Goal: Task Accomplishment & Management: Manage account settings

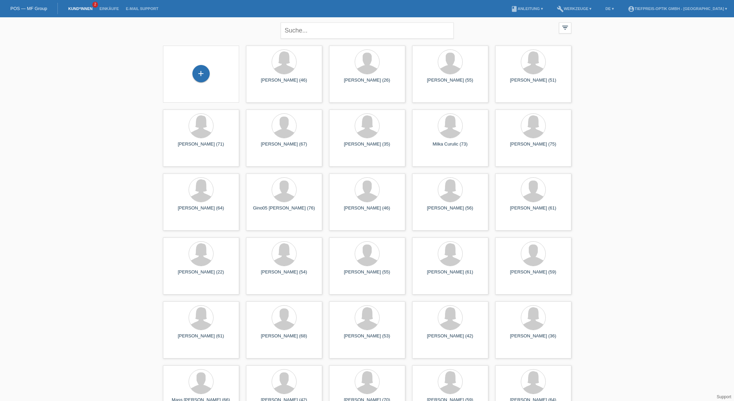
click at [81, 8] on link "Kund*innen" at bounding box center [80, 9] width 31 height 4
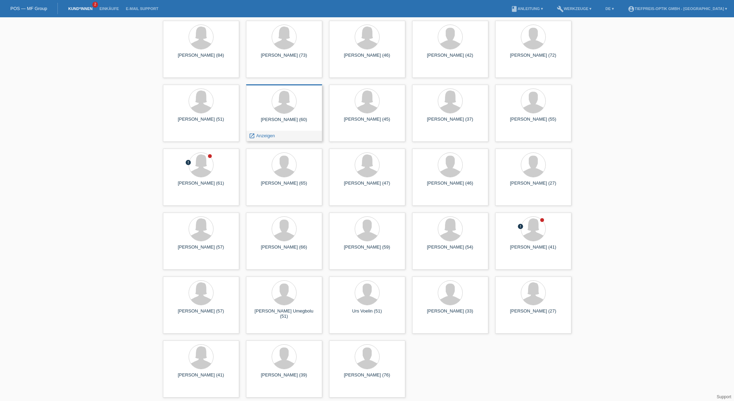
scroll to position [409, 0]
click at [199, 184] on div "Alicia Roque-Dalag (61)" at bounding box center [200, 186] width 65 height 11
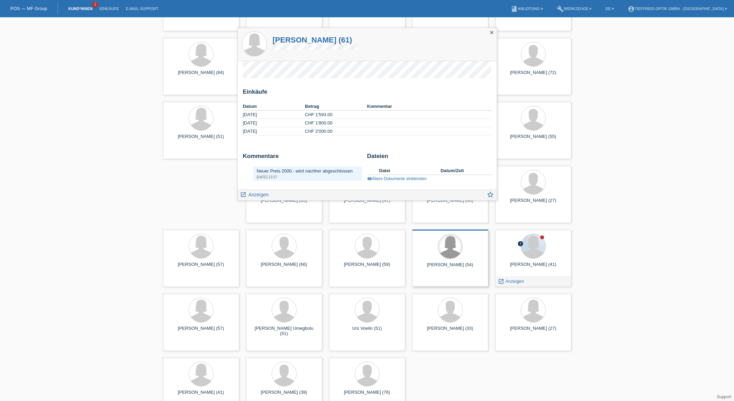
scroll to position [391, 0]
click at [386, 178] on link "visibility Ältere Dokumente einblenden" at bounding box center [396, 178] width 59 height 5
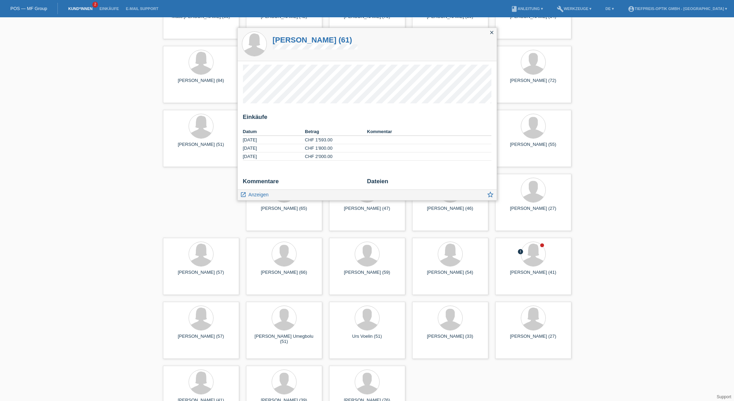
scroll to position [383, 0]
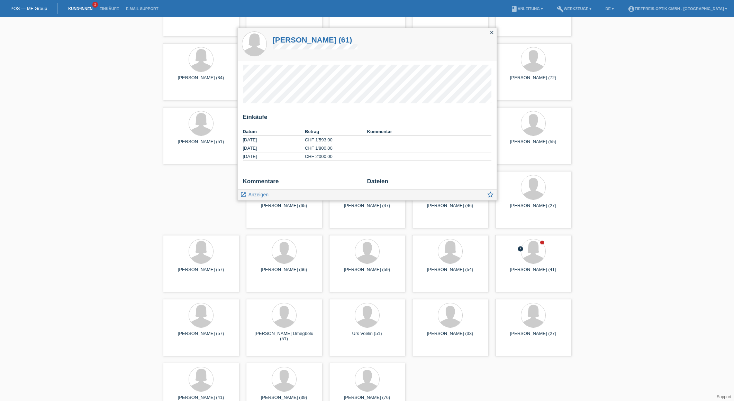
click at [491, 33] on icon "close" at bounding box center [492, 33] width 6 height 6
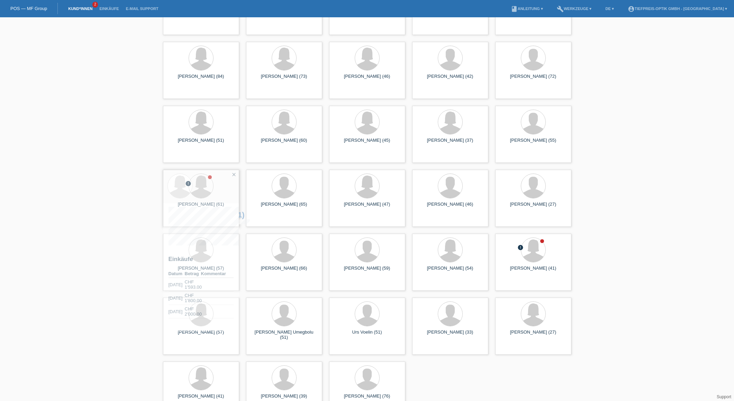
scroll to position [385, 0]
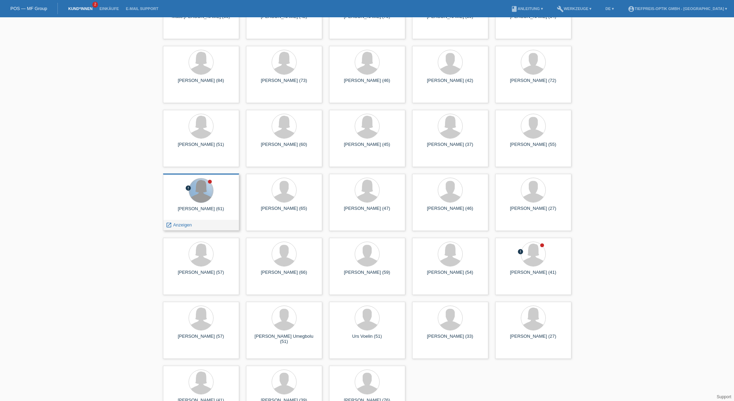
click at [205, 200] on div at bounding box center [201, 190] width 24 height 24
click at [183, 225] on span "Anzeigen" at bounding box center [182, 224] width 19 height 5
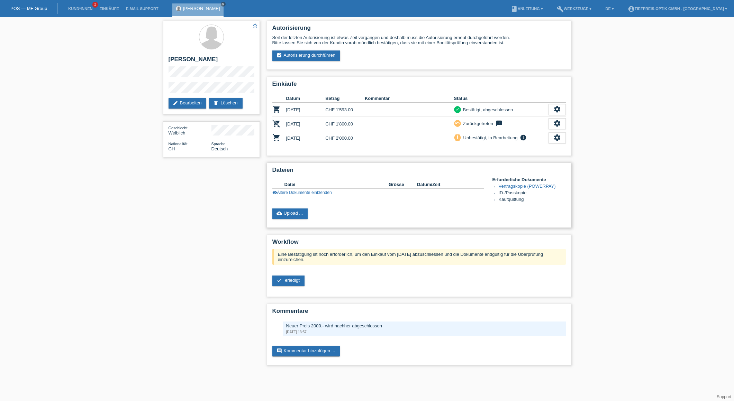
click at [301, 193] on link "visibility Ältere Dokumente einblenden" at bounding box center [301, 192] width 59 height 5
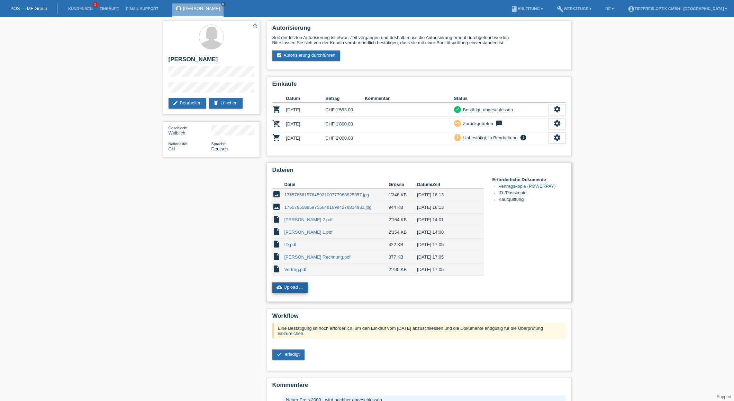
click at [290, 289] on link "cloud_upload Upload ..." at bounding box center [290, 288] width 36 height 10
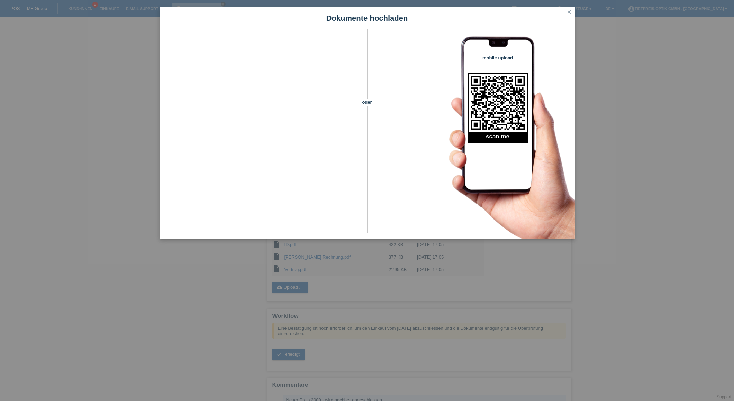
click at [339, 281] on div "Dokumente hochladen oder mobile upload scan me close" at bounding box center [367, 200] width 734 height 401
click at [571, 11] on icon "close" at bounding box center [569, 12] width 6 height 6
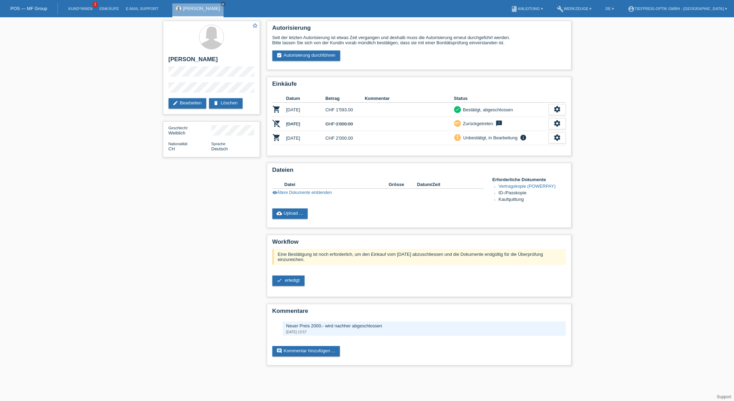
click at [570, 12] on ul "build Werkzeuge ▾" at bounding box center [574, 9] width 49 height 18
click at [283, 215] on link "cloud_upload Upload ..." at bounding box center [290, 214] width 36 height 10
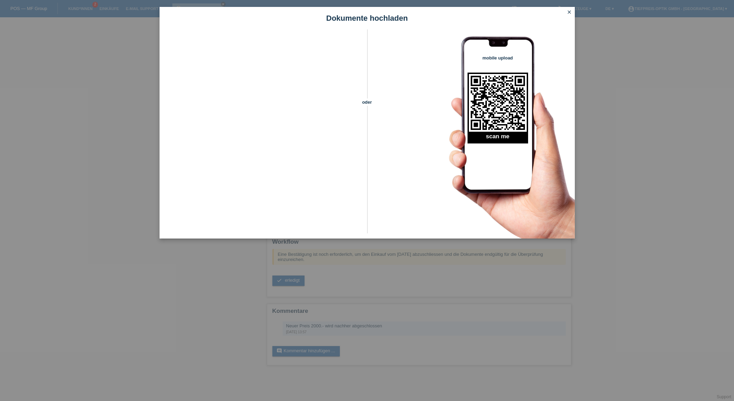
click at [569, 11] on icon "close" at bounding box center [569, 12] width 6 height 6
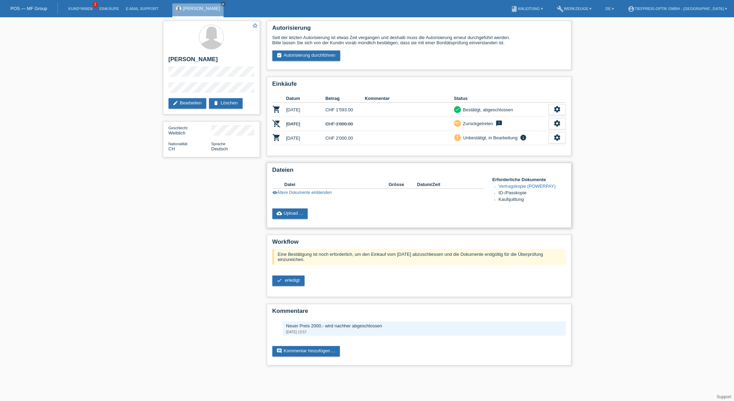
click at [534, 186] on link "Vertragskopie (POWERPAY)" at bounding box center [526, 186] width 57 height 5
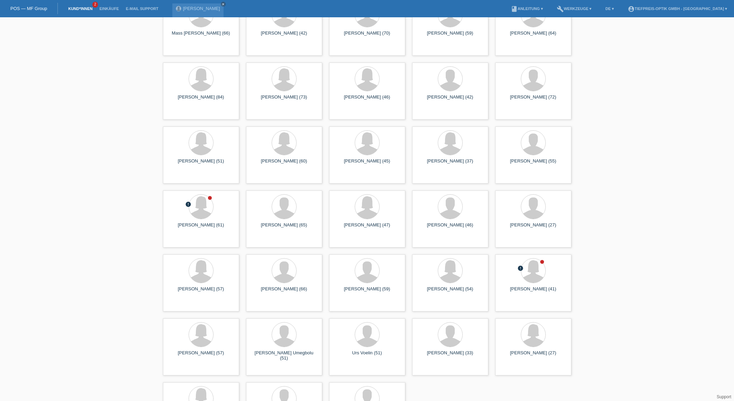
scroll to position [372, 0]
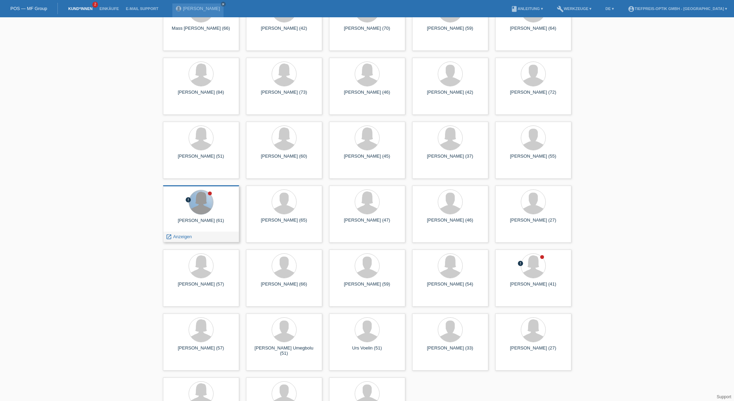
click at [199, 203] on div at bounding box center [201, 202] width 24 height 24
drag, startPoint x: 183, startPoint y: 237, endPoint x: 187, endPoint y: 236, distance: 3.9
click at [183, 237] on span "Anzeigen" at bounding box center [182, 236] width 19 height 5
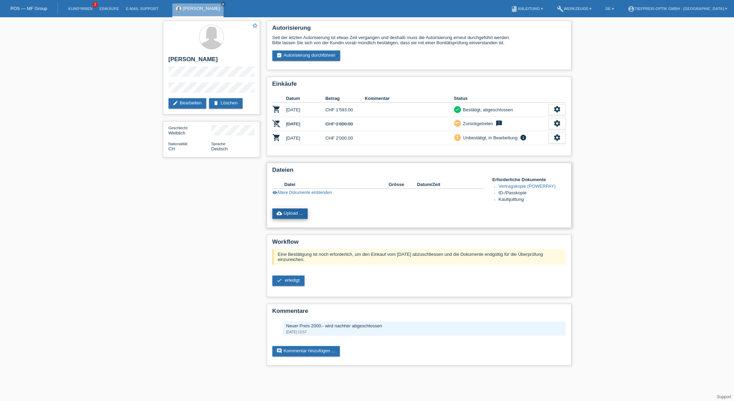
click at [295, 215] on link "cloud_upload Upload ..." at bounding box center [290, 214] width 36 height 10
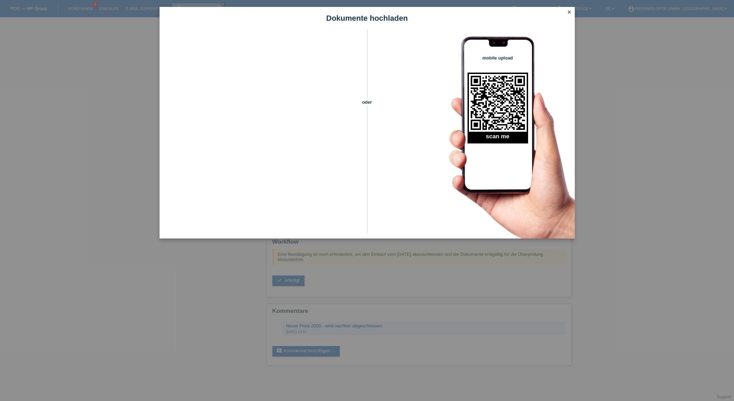
click at [571, 11] on icon "close" at bounding box center [569, 12] width 6 height 6
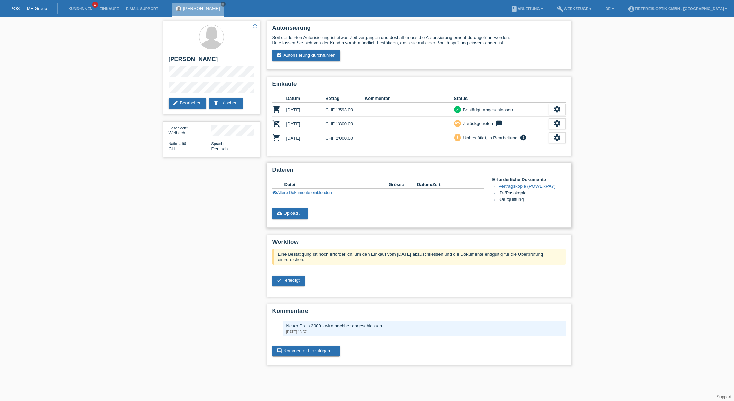
click at [504, 201] on li "Kaufquittung" at bounding box center [531, 200] width 67 height 7
click at [506, 194] on li "ID-/Passkopie" at bounding box center [531, 193] width 67 height 7
click at [277, 193] on link "visibility Ältere Dokumente einblenden" at bounding box center [301, 192] width 59 height 5
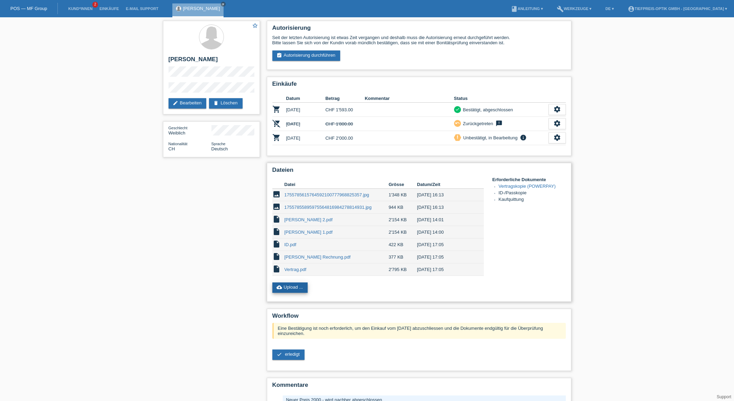
click at [279, 288] on icon "cloud_upload" at bounding box center [279, 288] width 6 height 6
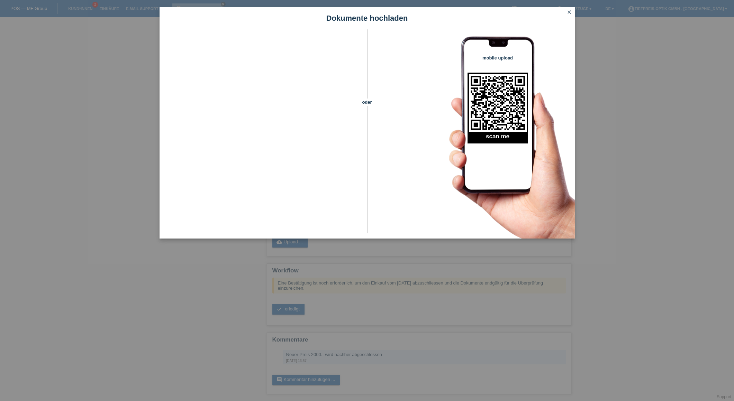
scroll to position [46, 0]
click at [568, 12] on icon "close" at bounding box center [569, 12] width 6 height 6
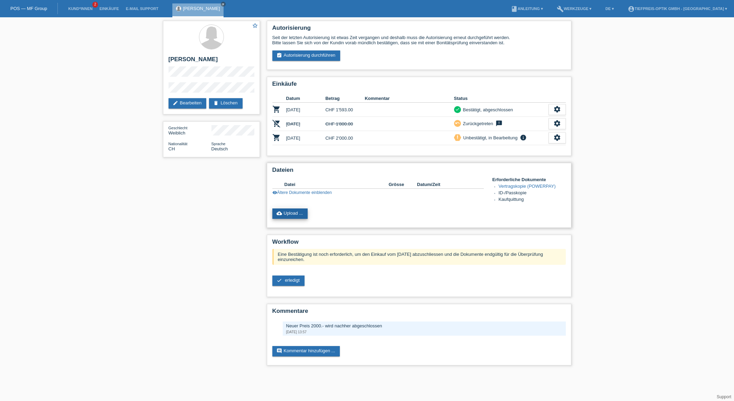
click at [285, 215] on link "cloud_upload Upload ..." at bounding box center [290, 214] width 36 height 10
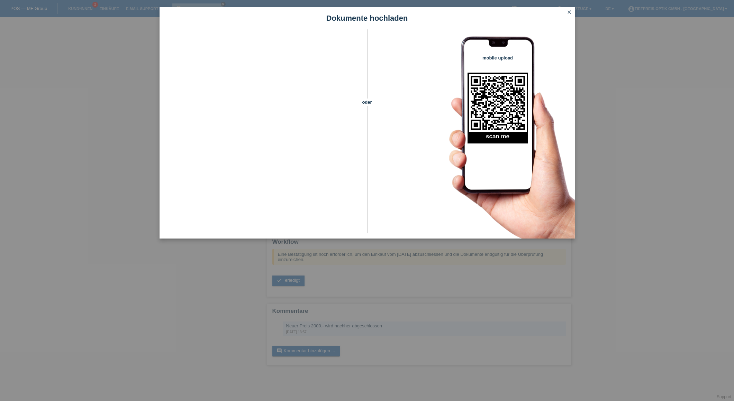
click at [569, 11] on icon "close" at bounding box center [569, 12] width 6 height 6
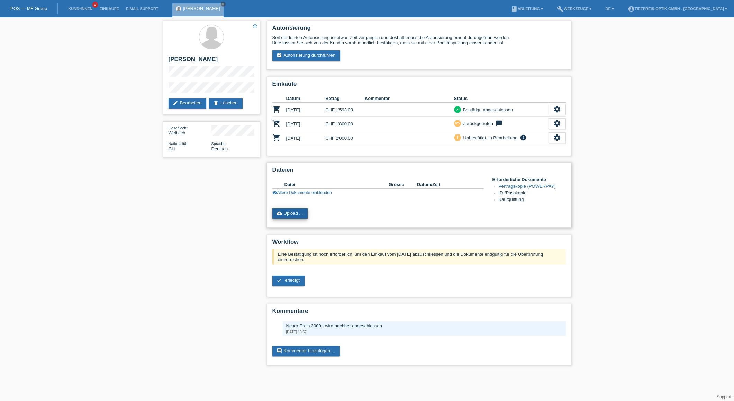
click at [292, 215] on link "cloud_upload Upload ..." at bounding box center [290, 214] width 36 height 10
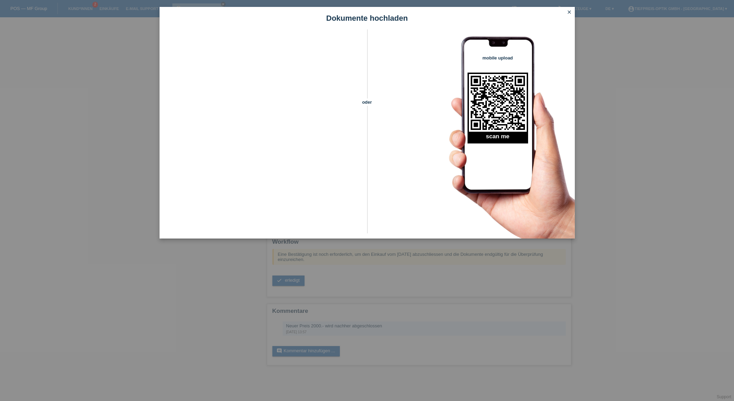
click at [568, 11] on icon "close" at bounding box center [569, 12] width 6 height 6
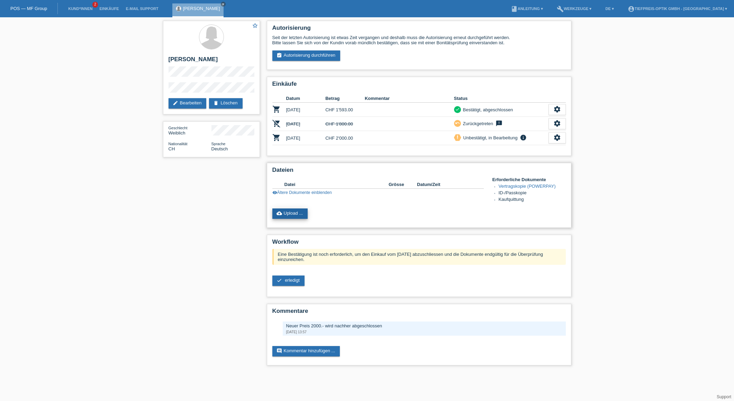
scroll to position [0, 0]
click at [285, 214] on link "cloud_upload Upload ..." at bounding box center [290, 214] width 36 height 10
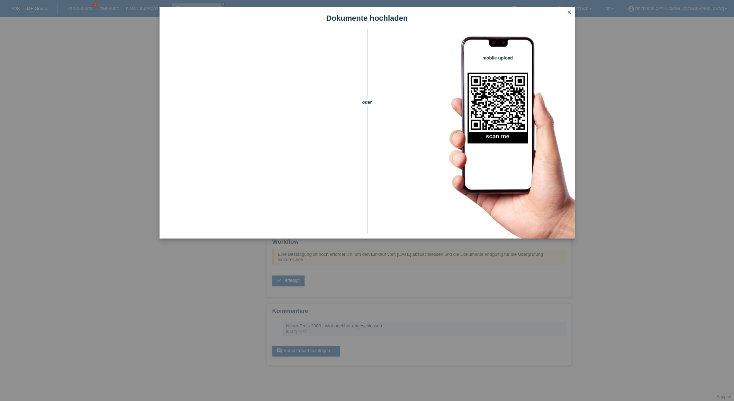
scroll to position [0, 0]
click at [570, 12] on icon "close" at bounding box center [569, 12] width 6 height 6
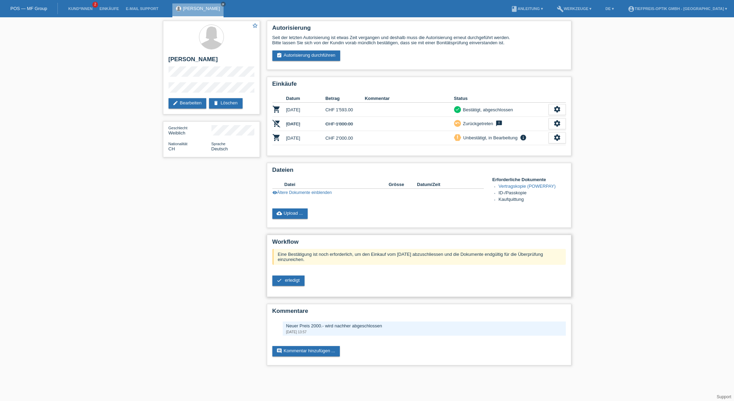
click at [295, 282] on div "Eine Bestätigung ist noch erforderlich, um den Einkauf vom [DATE] abzuschliesse…" at bounding box center [418, 270] width 293 height 42
click at [296, 277] on link "check erledigt" at bounding box center [288, 281] width 32 height 10
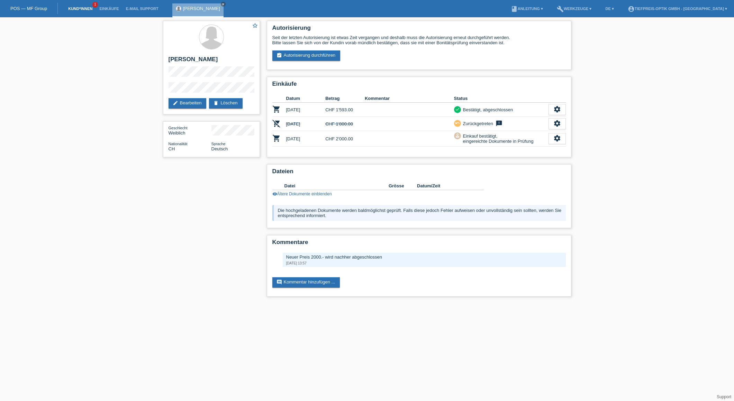
click at [86, 10] on link "Kund*innen" at bounding box center [80, 9] width 31 height 4
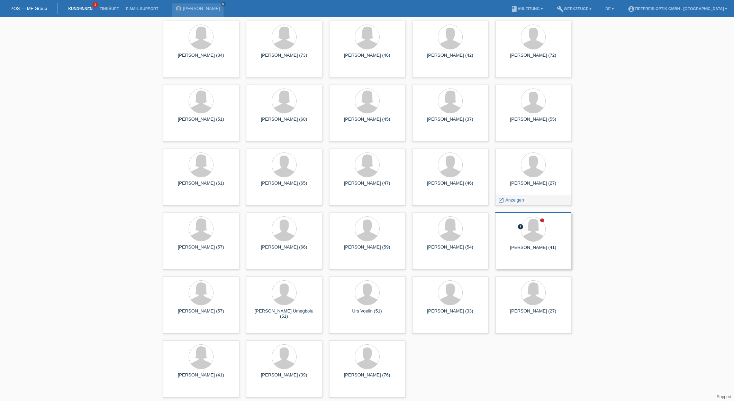
scroll to position [409, 0]
click at [524, 238] on div at bounding box center [533, 229] width 25 height 25
click at [515, 265] on span "Anzeigen" at bounding box center [514, 263] width 19 height 5
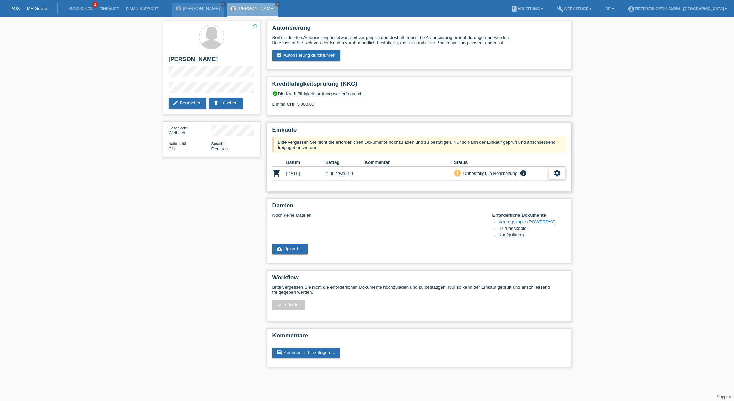
click at [552, 174] on div "settings" at bounding box center [556, 173] width 17 height 11
click at [506, 216] on span "[PERSON_NAME] ist vom Kauf zurückgetreten..." at bounding box center [536, 216] width 100 height 8
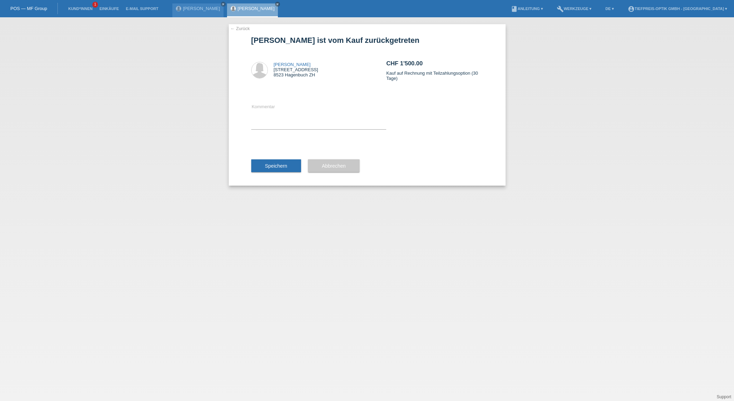
click at [272, 165] on span "Speichern" at bounding box center [276, 166] width 22 height 6
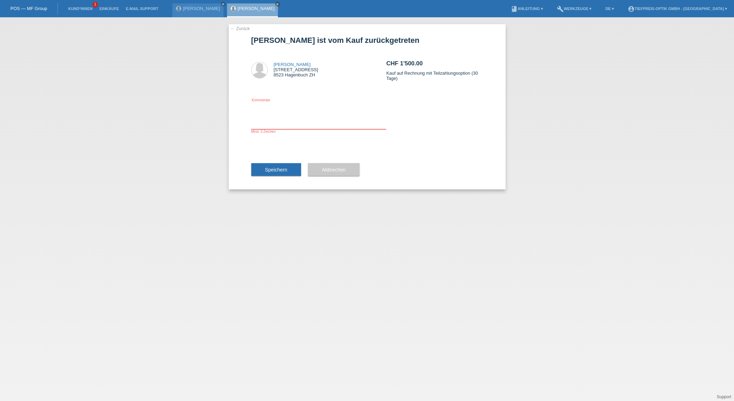
click at [266, 123] on textarea at bounding box center [318, 116] width 135 height 27
type textarea "x"
type textarea "Hat mit Mastercard bezahlt"
click at [278, 171] on span "Speichern" at bounding box center [276, 170] width 22 height 6
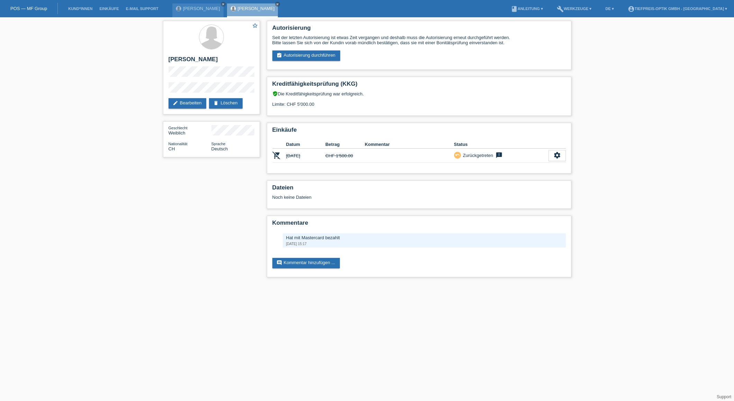
click at [73, 11] on li "Kund*innen" at bounding box center [80, 9] width 31 height 18
click at [93, 9] on link "Kund*innen" at bounding box center [80, 9] width 31 height 4
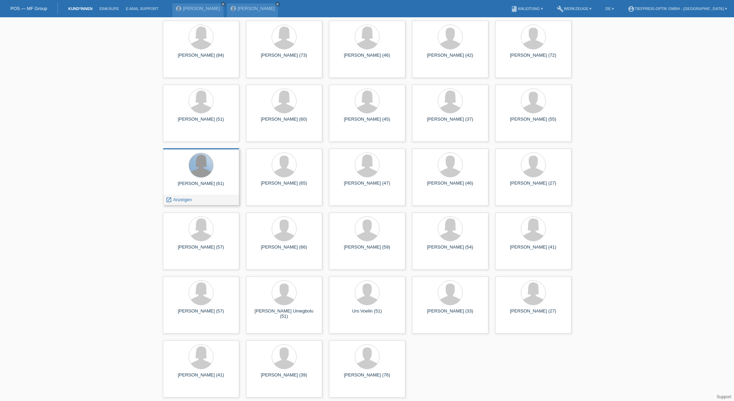
scroll to position [409, 0]
